Goal: Task Accomplishment & Management: Manage account settings

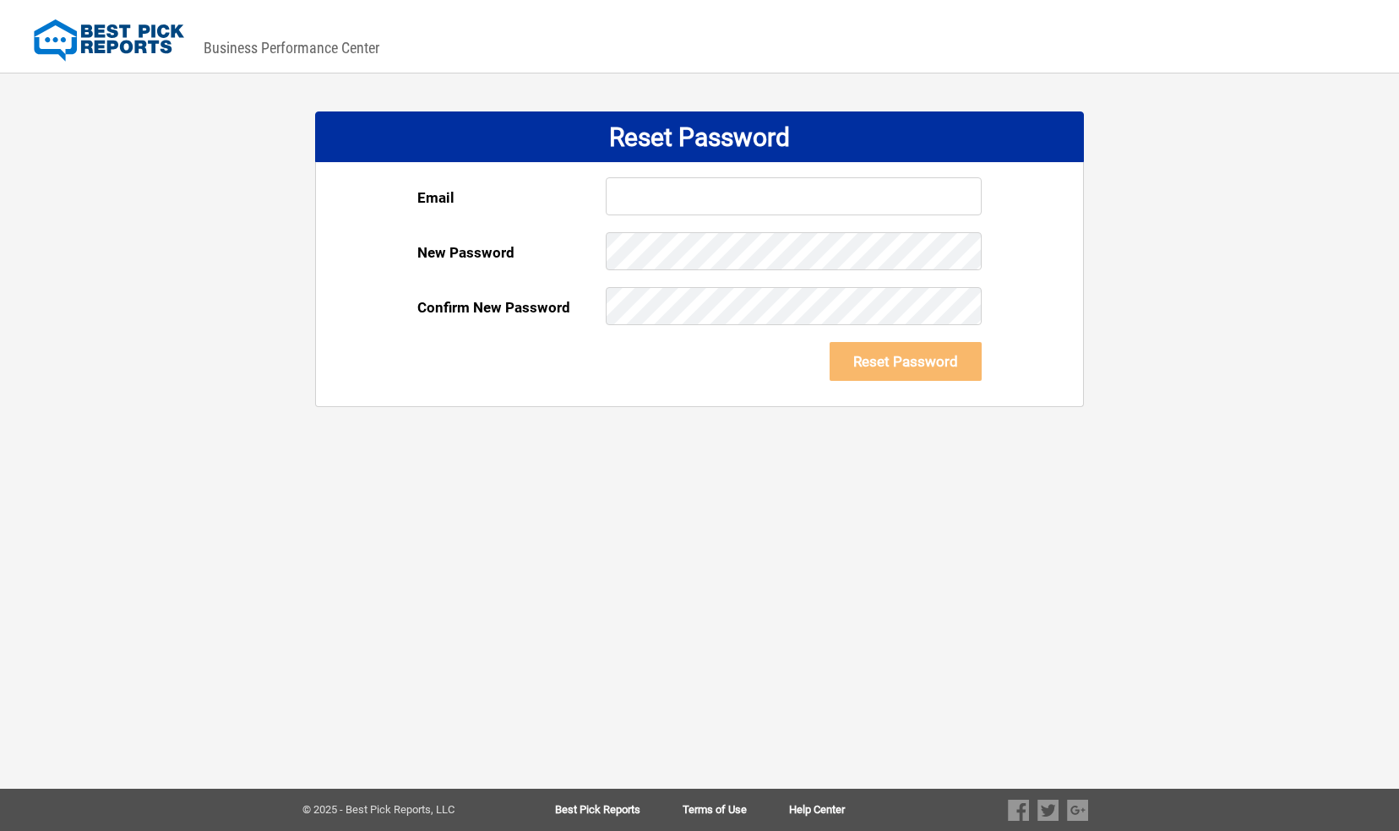
click at [650, 217] on div at bounding box center [794, 204] width 376 height 55
click at [645, 198] on input "text" at bounding box center [794, 196] width 376 height 38
click at [1119, 232] on div "DASHBOARD PREVIEW DASHBOARD PREVIEW You are viewing this company dashboard as a…" at bounding box center [699, 415] width 1399 height 831
click at [83, 35] on img at bounding box center [109, 40] width 150 height 42
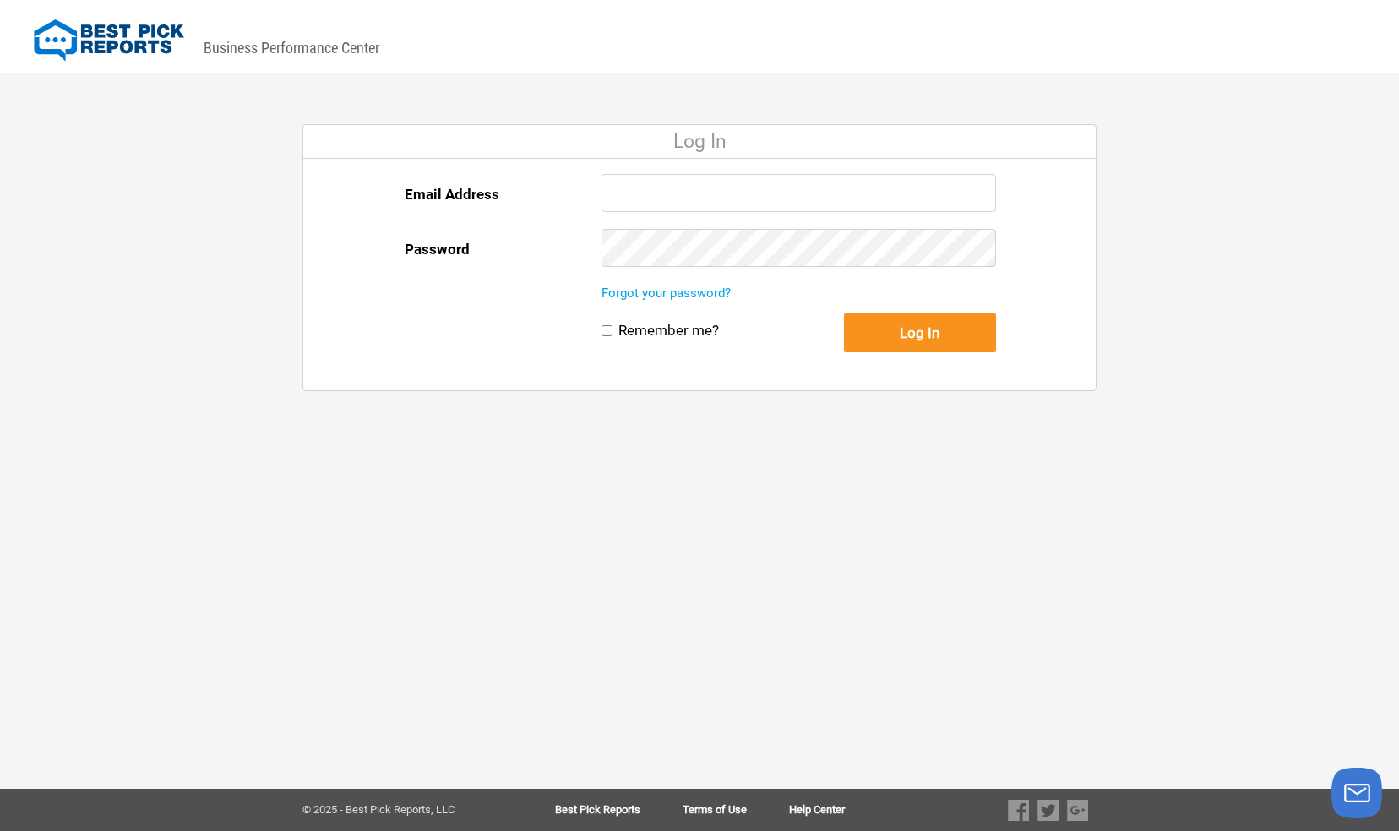
type input "rdanage@remodelnowmd.com"
click at [901, 331] on button "Log In" at bounding box center [920, 332] width 152 height 39
click at [924, 340] on button "Log In" at bounding box center [920, 332] width 152 height 39
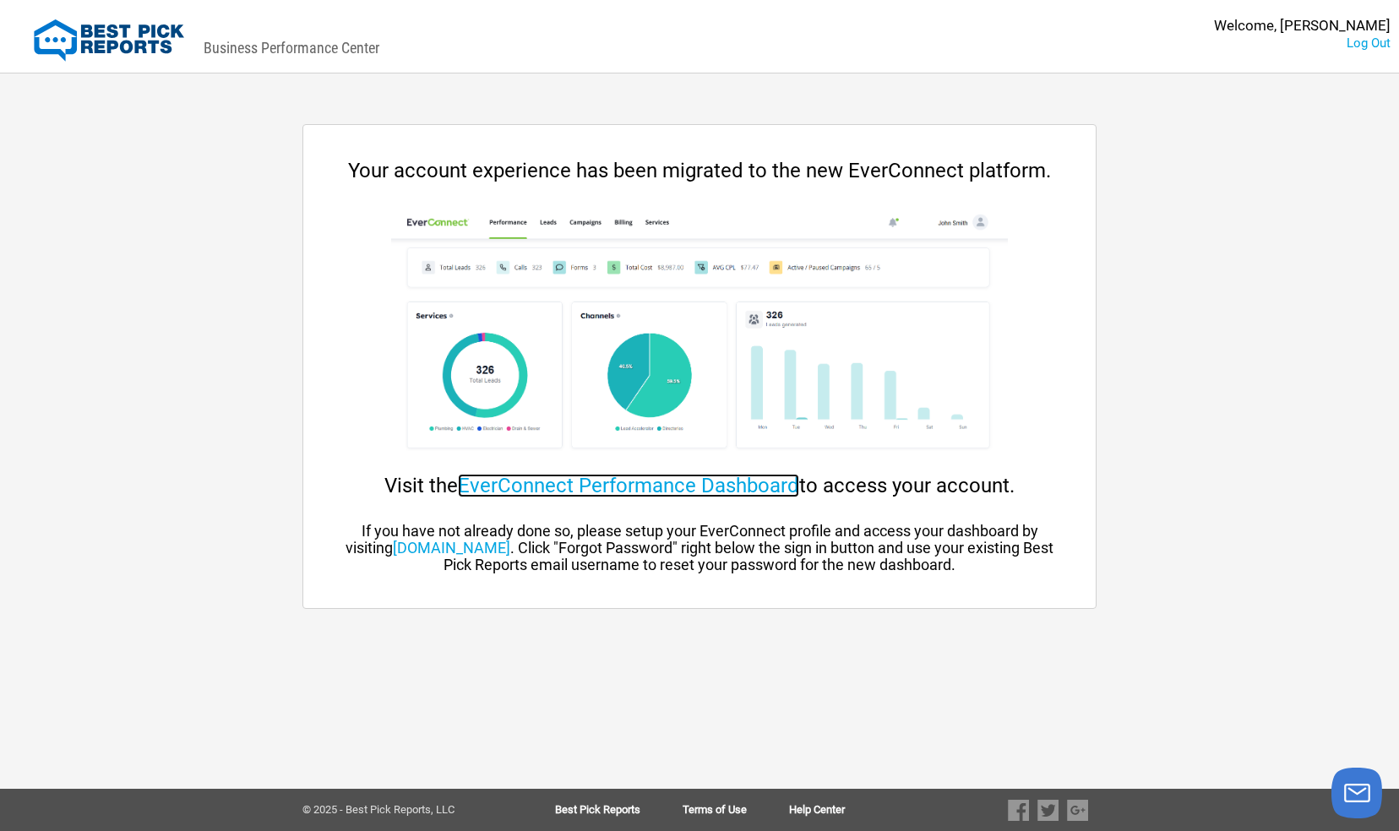
click at [671, 482] on link "EverConnect Performance Dashboard" at bounding box center [628, 486] width 341 height 24
